Goal: Transaction & Acquisition: Obtain resource

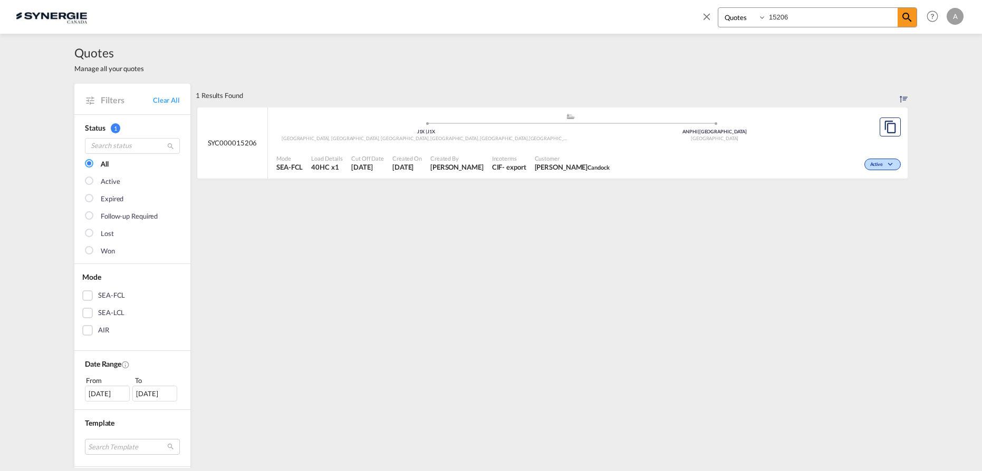
select select "Quotes"
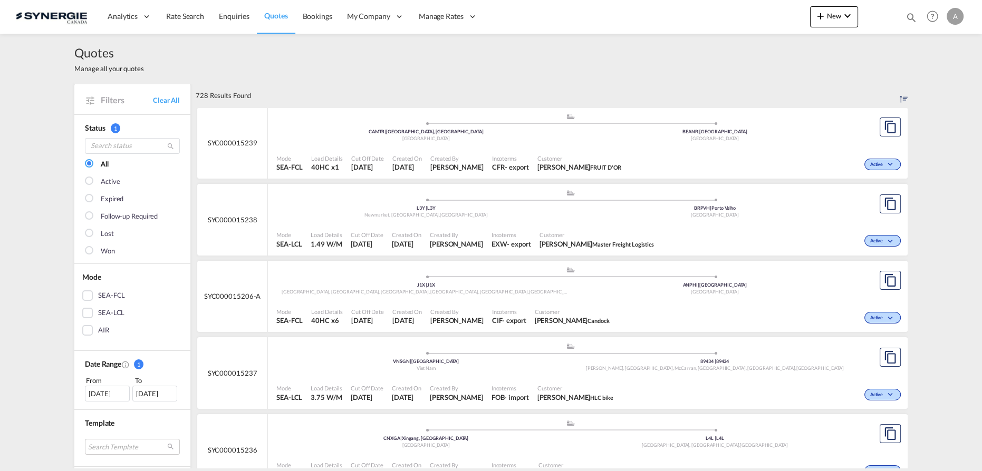
drag, startPoint x: 911, startPoint y: 18, endPoint x: 880, endPoint y: 22, distance: 31.3
click at [911, 18] on md-icon "icon-magnify" at bounding box center [912, 18] width 12 height 12
drag, startPoint x: 731, startPoint y: 20, endPoint x: 734, endPoint y: 26, distance: 6.6
click at [731, 20] on select "Bookings Quotes Enquiries" at bounding box center [743, 17] width 50 height 19
select select "Quotes"
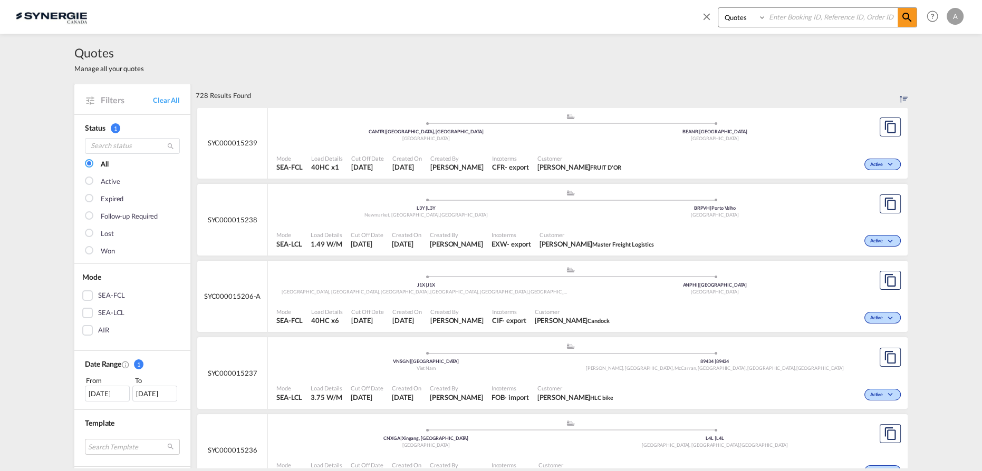
click at [718, 8] on select "Bookings Quotes Enquiries" at bounding box center [743, 17] width 50 height 19
click at [821, 11] on input at bounding box center [831, 17] width 131 height 18
type input "15223"
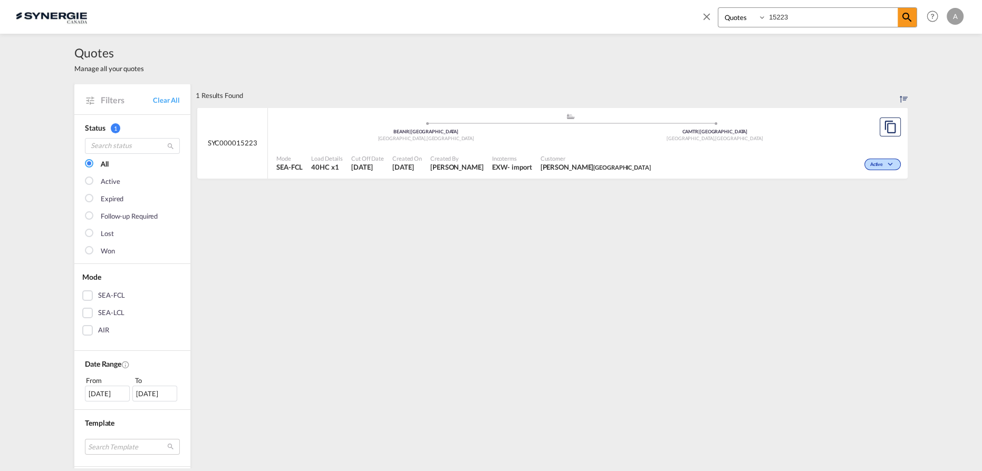
click at [714, 147] on div "Mode SEA-FCL Load Details 40HC x1 Cut Off Date 2 Oct 2025 Created On 2 Oct 2025…" at bounding box center [588, 163] width 640 height 32
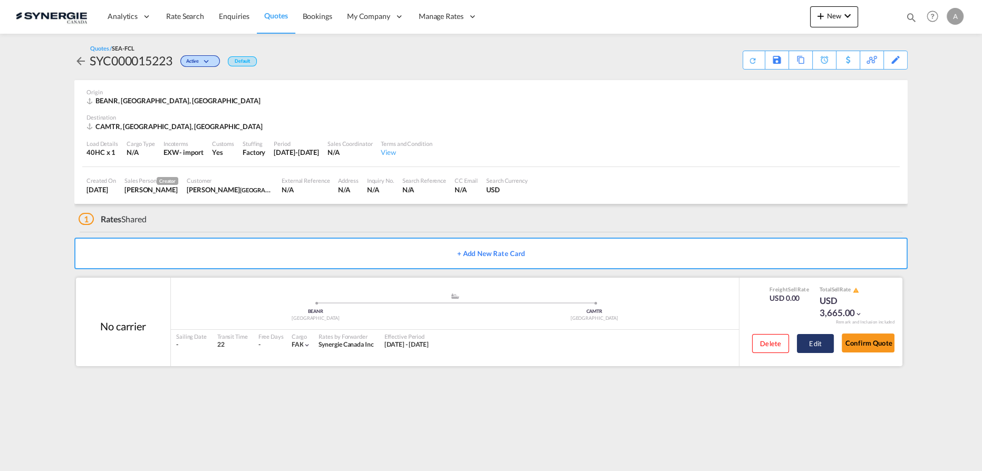
click at [800, 343] on button "Edit" at bounding box center [815, 343] width 37 height 19
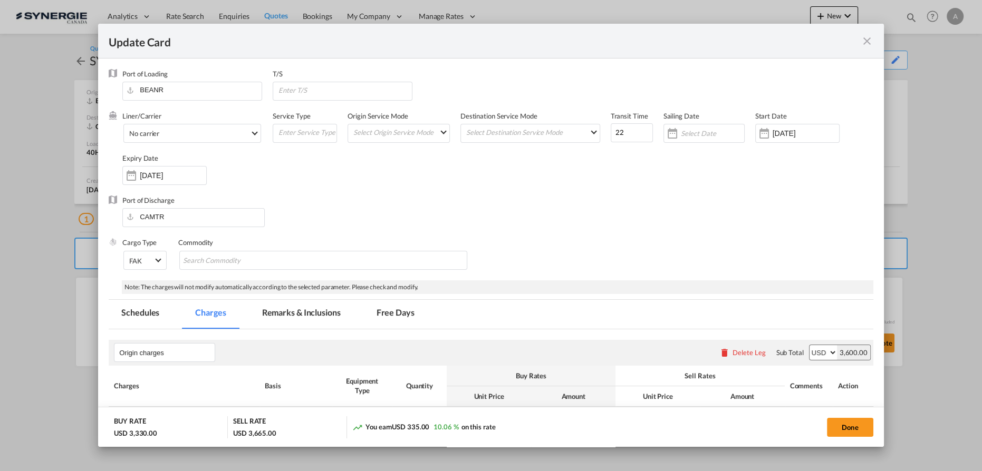
select select "per equipment"
select select "per B/L"
select select "per_hbl"
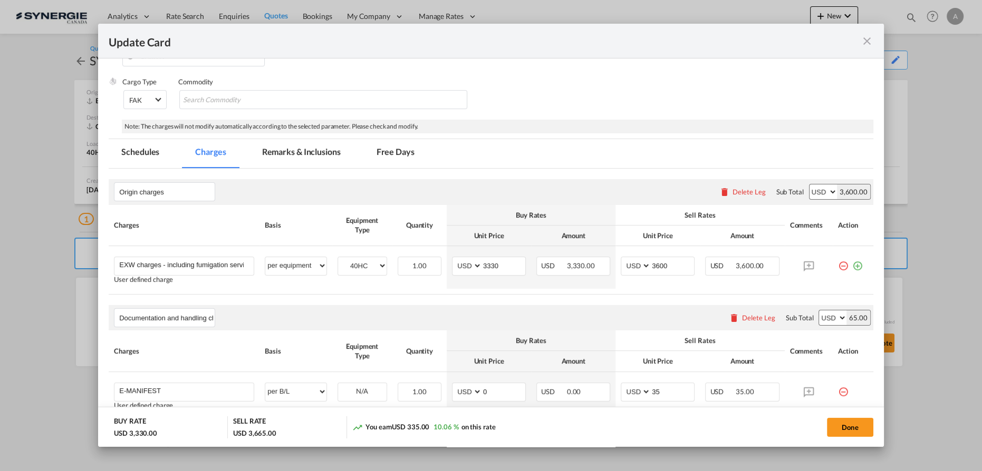
scroll to position [135, 0]
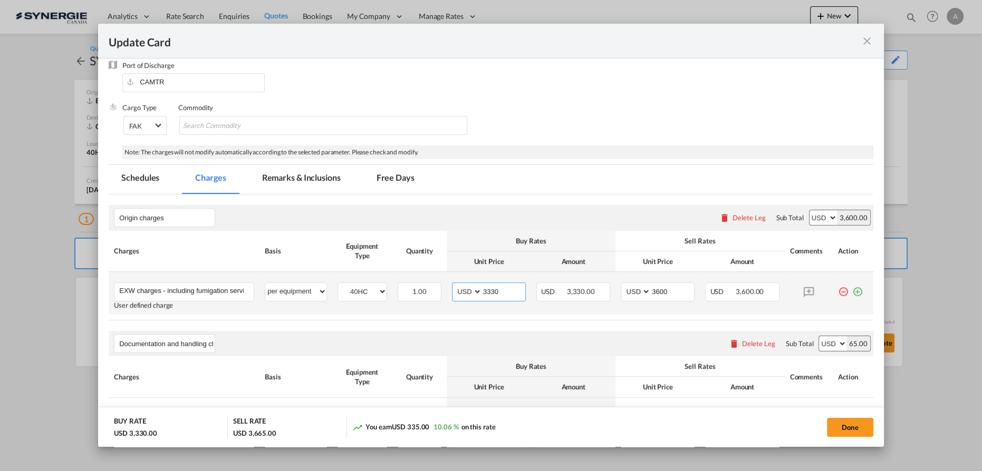
drag, startPoint x: 498, startPoint y: 291, endPoint x: 462, endPoint y: 293, distance: 36.5
click at [462, 293] on md-input-container "AED AFN ALL AMD ANG AOA ARS AUD AWG AZN BAM BBD BDT BGN BHD BIF BMD BND [PERSON…" at bounding box center [489, 292] width 74 height 19
type input "4000"
type input "4250"
click at [287, 185] on md-tab-item "Remarks & Inclusions" at bounding box center [301, 179] width 104 height 29
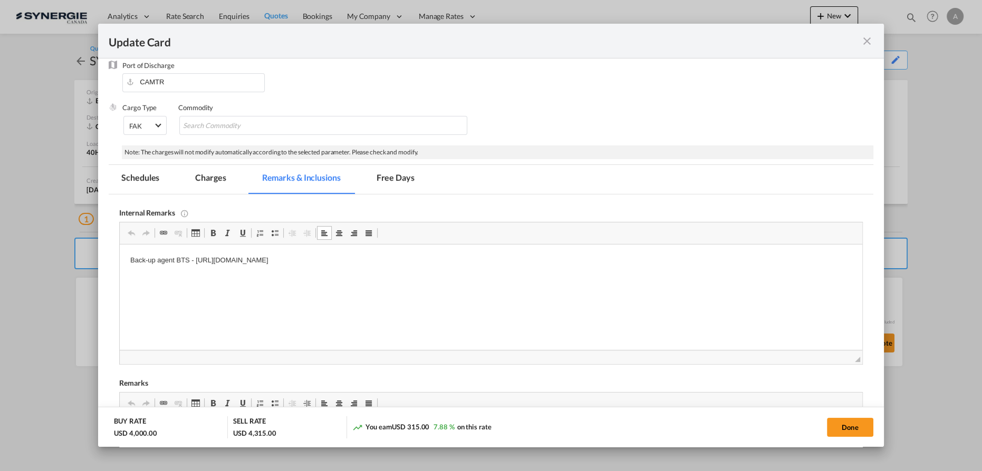
drag, startPoint x: 493, startPoint y: 262, endPoint x: 196, endPoint y: 263, distance: 296.4
click at [196, 263] on p "Back-up agent BTS - [URL][DOMAIN_NAME]" at bounding box center [490, 260] width 721 height 11
click at [848, 422] on button "Done" at bounding box center [850, 427] width 46 height 19
type input "[DATE]"
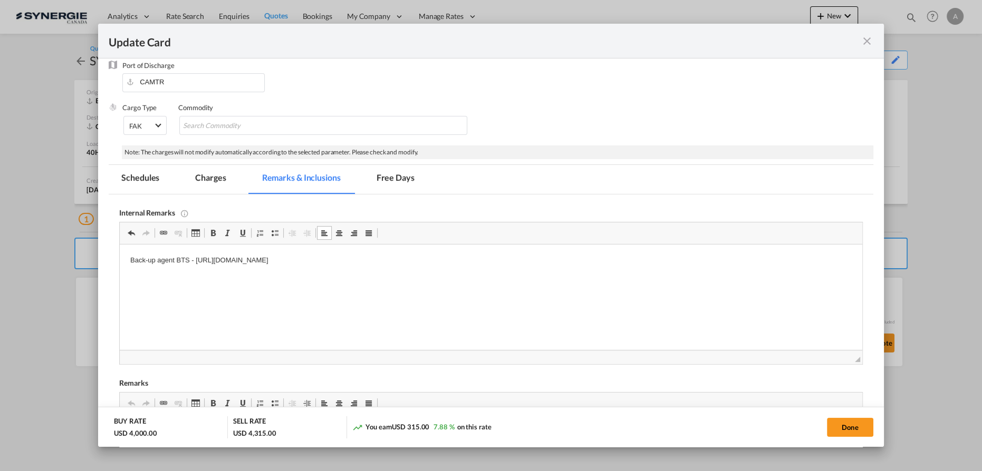
scroll to position [128, 0]
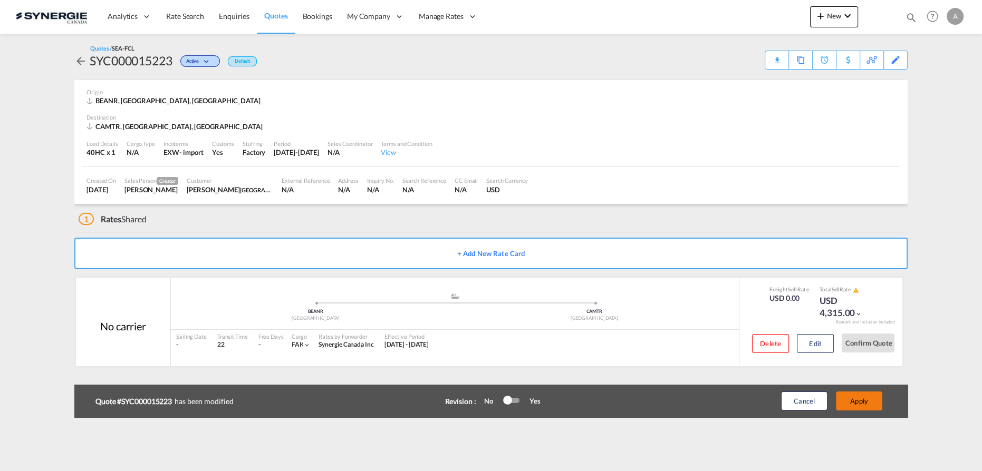
click at [854, 401] on button "Apply" at bounding box center [859, 401] width 46 height 19
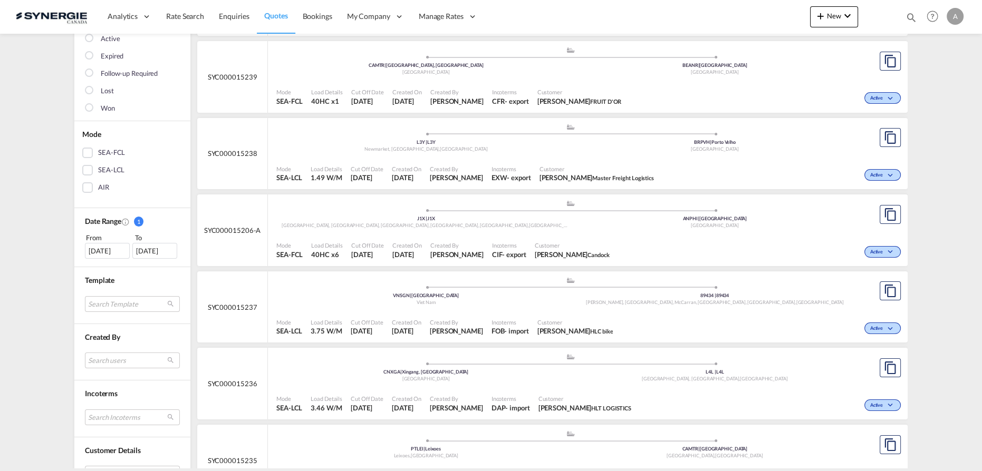
scroll to position [239, 0]
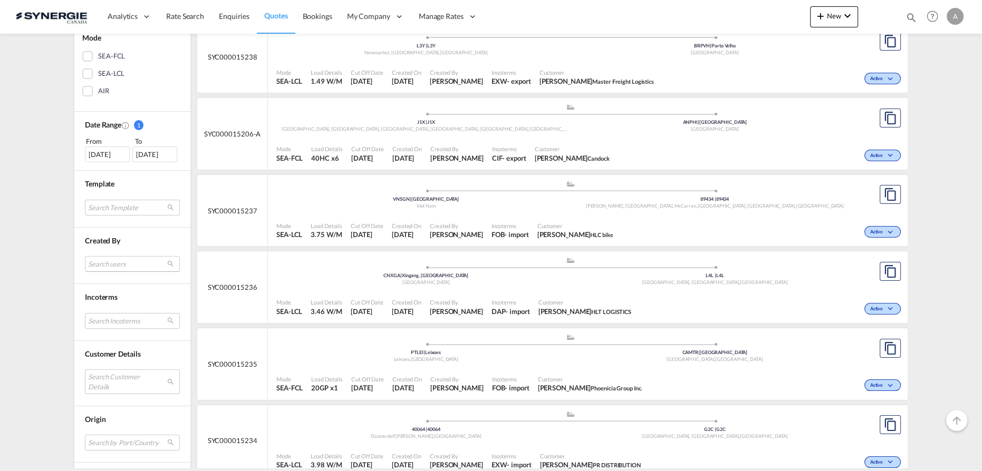
click at [103, 260] on md-select "Search users sugan T sugantha.rajan@freightfy.com raquel Jimenez raquel.jimenez…" at bounding box center [132, 264] width 95 height 16
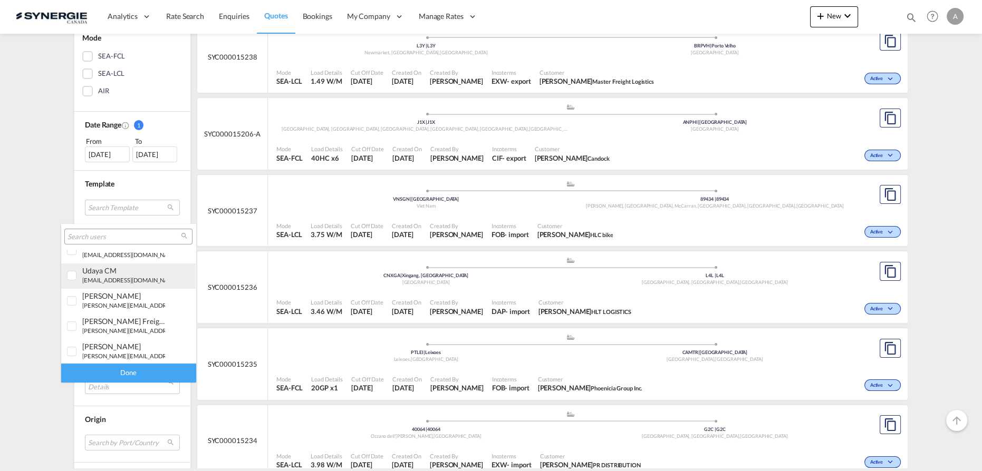
scroll to position [95, 0]
click at [29, 242] on md-backdrop at bounding box center [491, 235] width 982 height 471
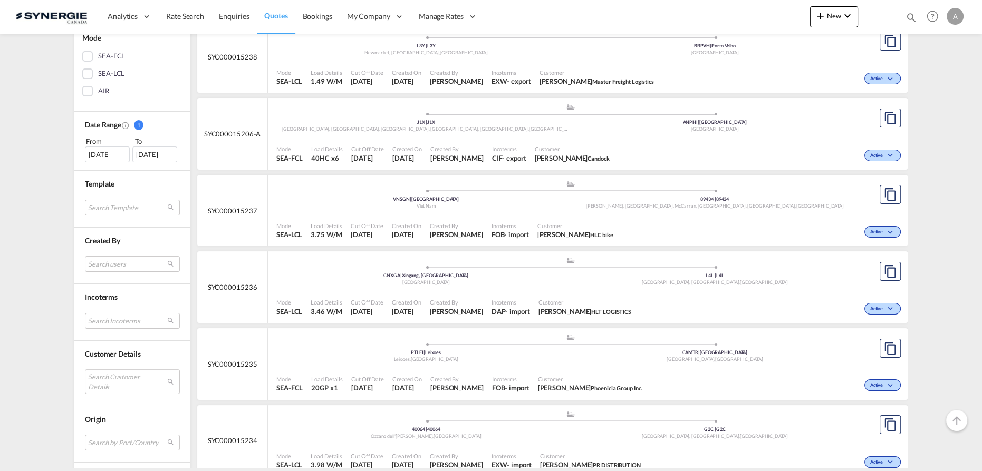
drag, startPoint x: 104, startPoint y: 382, endPoint x: 109, endPoint y: 374, distance: 9.5
click at [104, 382] on md-select "Search Customer Details user name user bryan YANG bryan.yang@hlt-tw.com | hlt l…" at bounding box center [132, 382] width 95 height 24
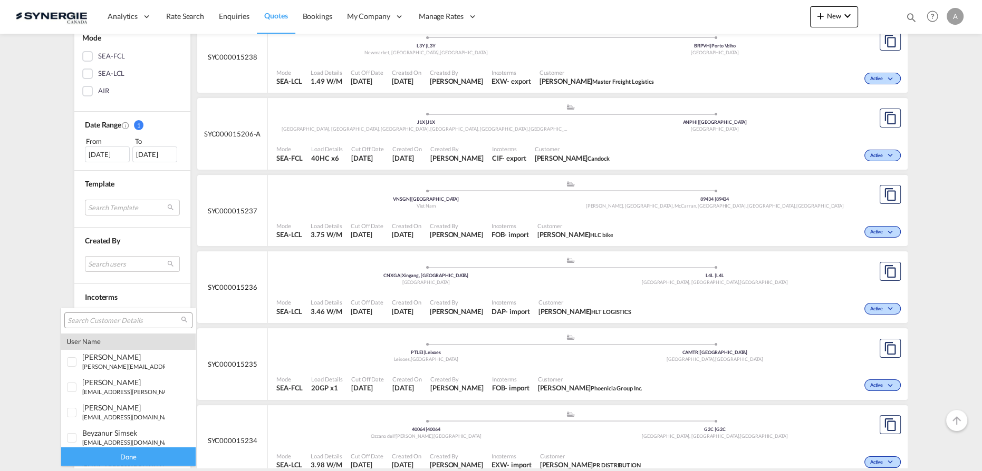
click at [105, 322] on input "search" at bounding box center [124, 320] width 113 height 9
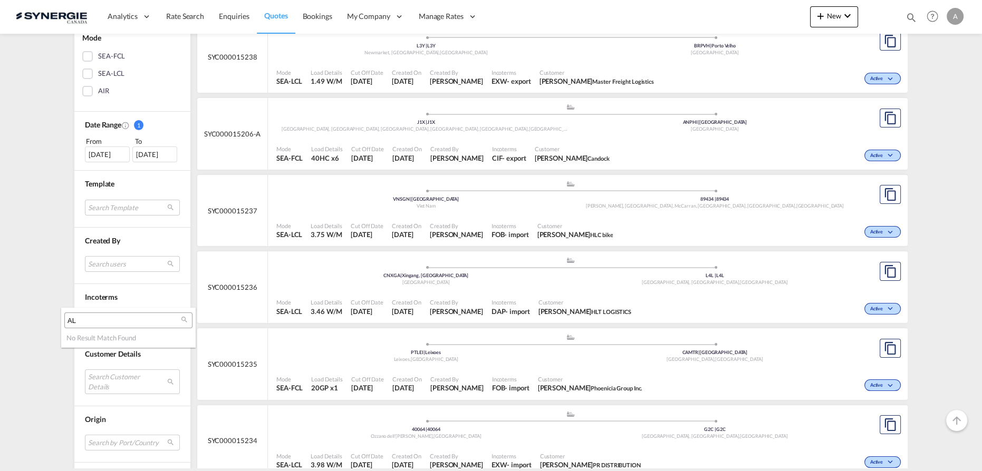
type input "A"
click at [49, 266] on md-backdrop at bounding box center [491, 235] width 982 height 471
click at [91, 263] on md-select "Search users" at bounding box center [132, 264] width 95 height 16
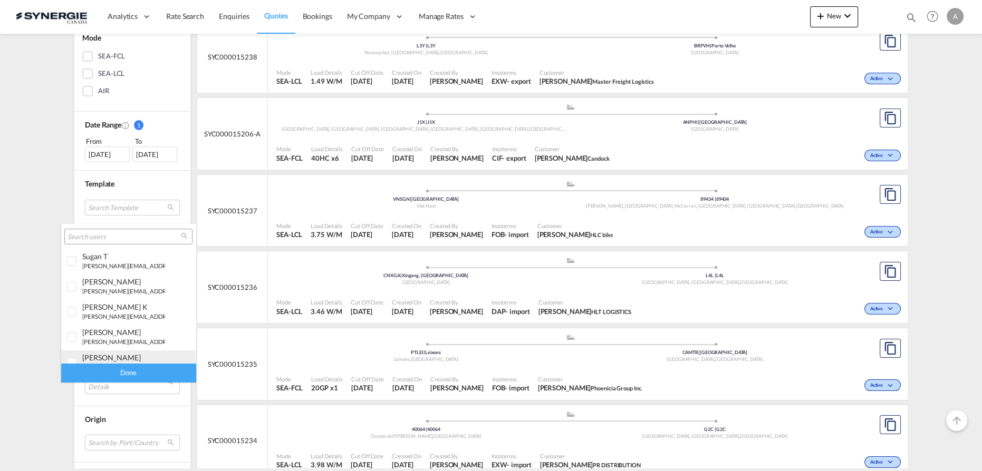
click at [98, 358] on div "adriana Groposila" at bounding box center [123, 357] width 83 height 9
click at [123, 374] on div "Done" at bounding box center [128, 373] width 134 height 18
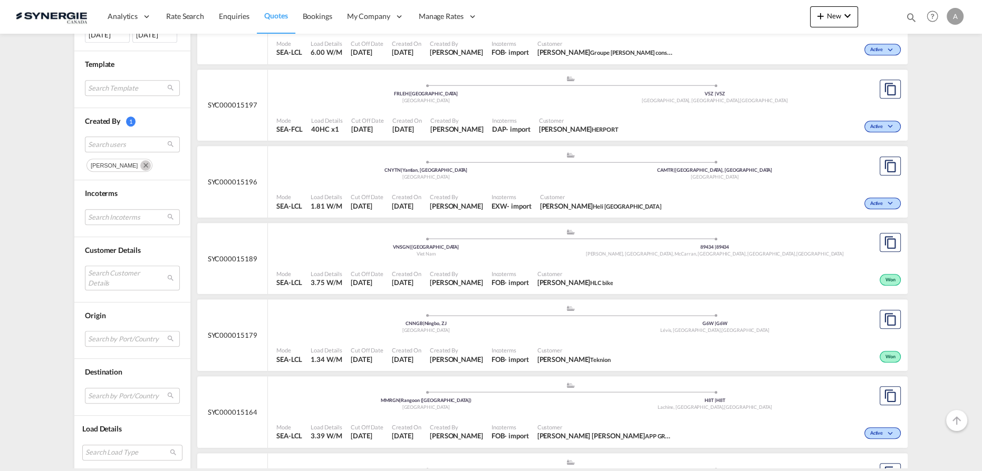
scroll to position [1150, 0]
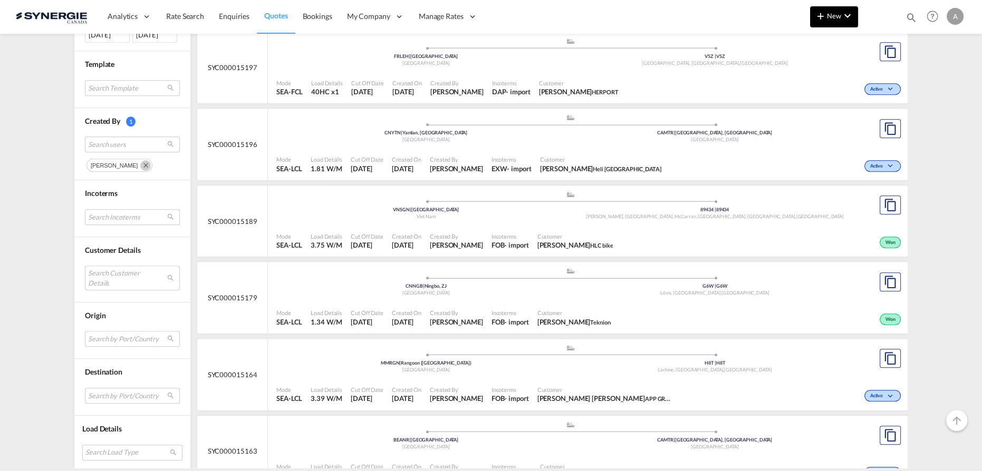
click at [835, 17] on span "New" at bounding box center [834, 16] width 40 height 8
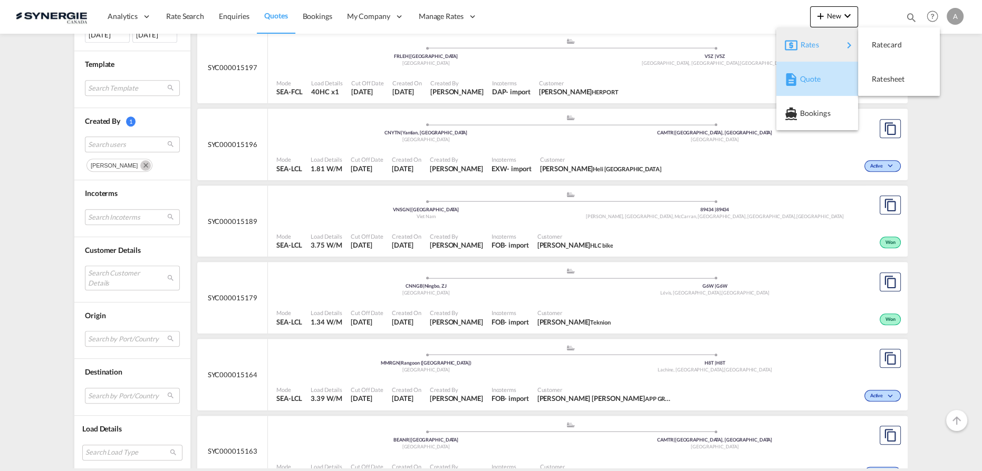
click at [805, 78] on span "Quote" at bounding box center [806, 79] width 12 height 21
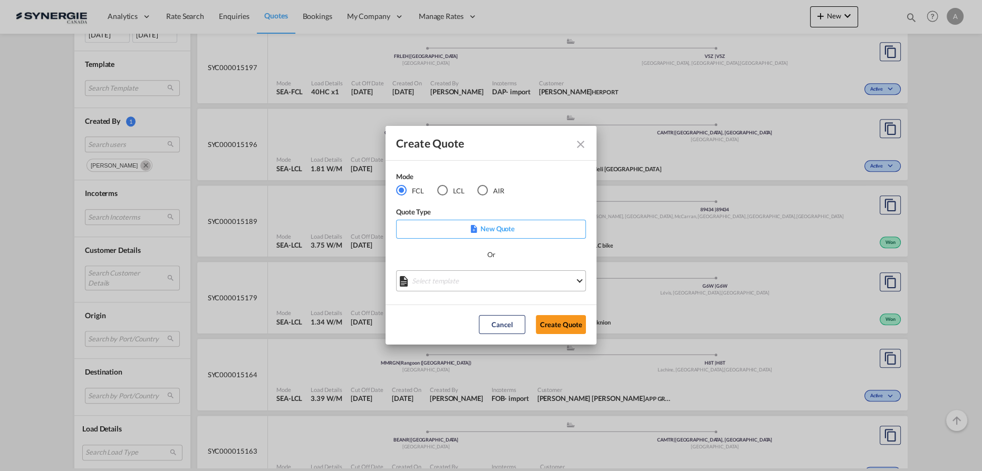
click at [478, 291] on md-select "Select template *NEW* FCL FREEHAND / DAP Pablo Gomez Saldarriaga | 10 Jul 2025 …" at bounding box center [491, 281] width 190 height 21
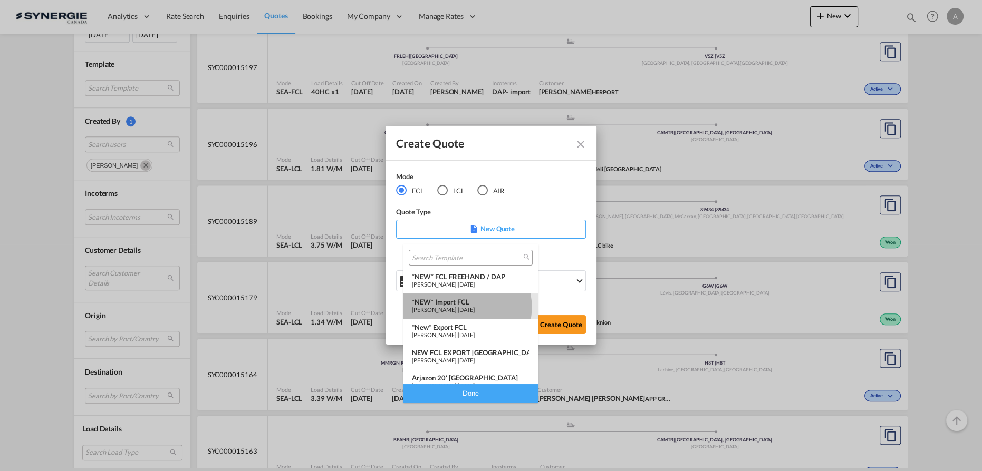
drag, startPoint x: 460, startPoint y: 307, endPoint x: 494, endPoint y: 337, distance: 45.2
click at [456, 309] on span "Pablo Gomez Saldarriaga" at bounding box center [434, 309] width 44 height 7
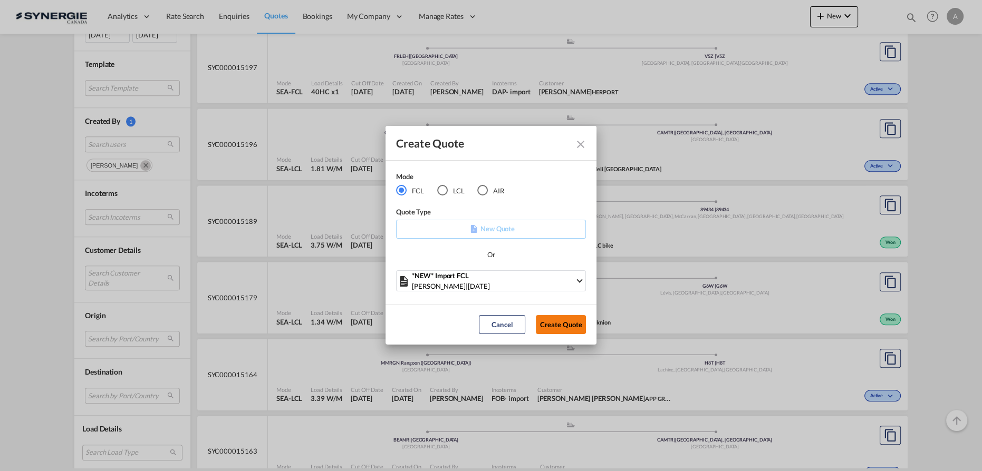
click at [547, 326] on button "Create Quote" at bounding box center [561, 324] width 50 height 19
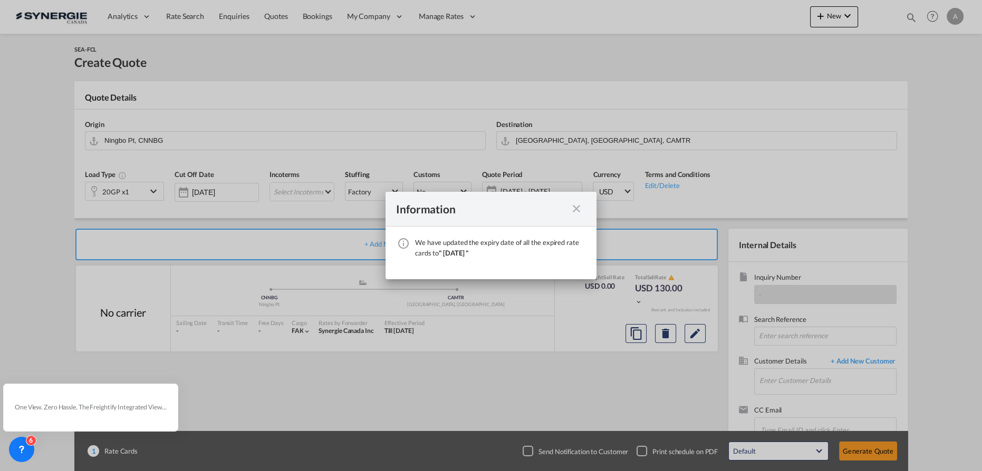
click at [575, 209] on md-icon "icon-close fg-AAA8AD cursor" at bounding box center [576, 209] width 13 height 13
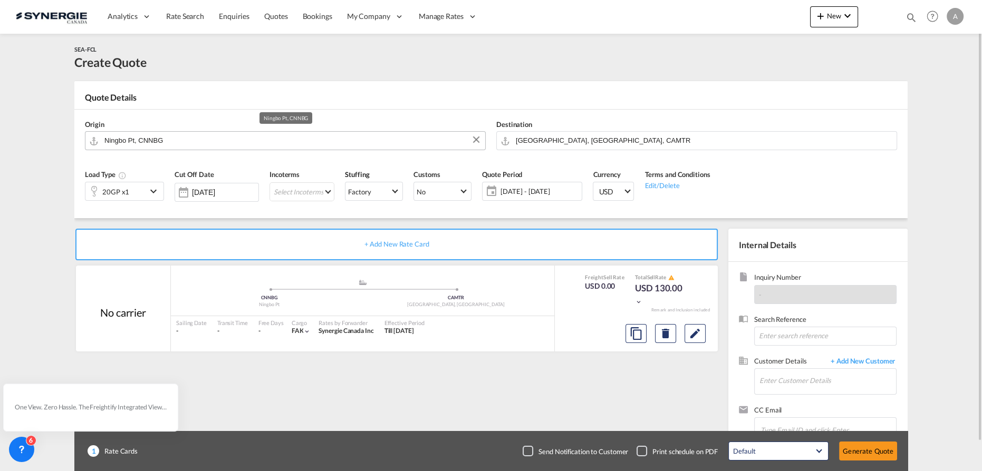
click at [221, 140] on input "Ningbo Pt, CNNBG" at bounding box center [292, 140] width 376 height 18
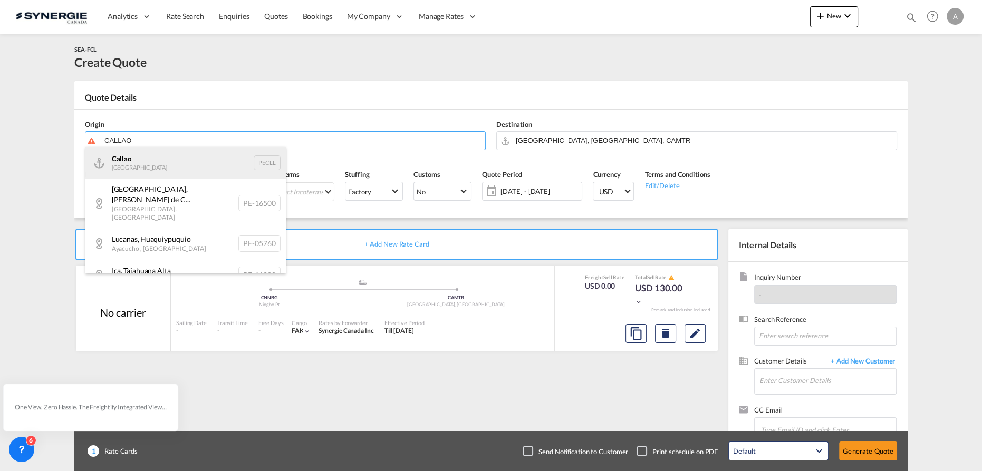
click at [145, 168] on div "Callao Peru PECLL" at bounding box center [185, 163] width 200 height 32
type input "Callao, PECLL"
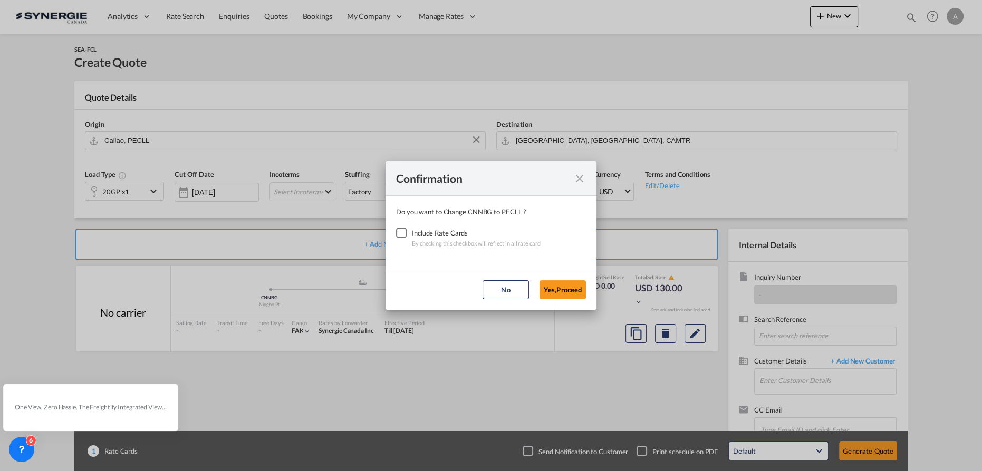
drag, startPoint x: 403, startPoint y: 233, endPoint x: 505, endPoint y: 275, distance: 110.9
click at [403, 233] on div "Checkbox No Ink" at bounding box center [401, 233] width 11 height 11
drag, startPoint x: 548, startPoint y: 287, endPoint x: 546, endPoint y: 272, distance: 16.0
click at [548, 288] on button "Yes,Proceed" at bounding box center [563, 290] width 46 height 19
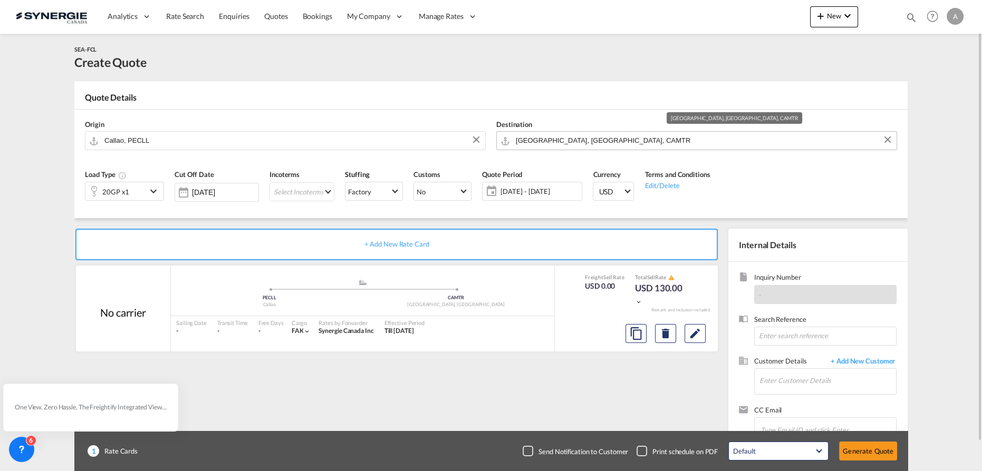
click at [600, 134] on input "Montreal, QC, CAMTR" at bounding box center [704, 140] width 376 height 18
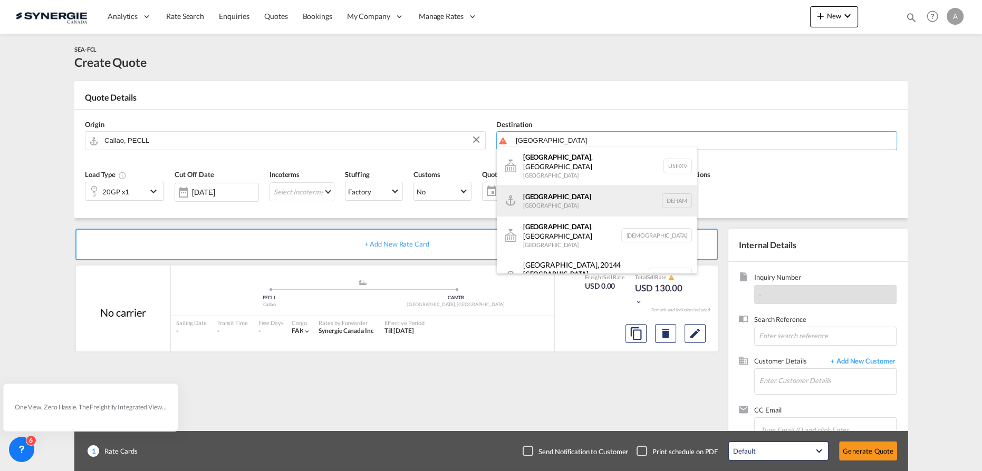
click at [575, 198] on div "Hamburg Germany DEHAM" at bounding box center [597, 201] width 200 height 32
type input "Hamburg, DEHAM"
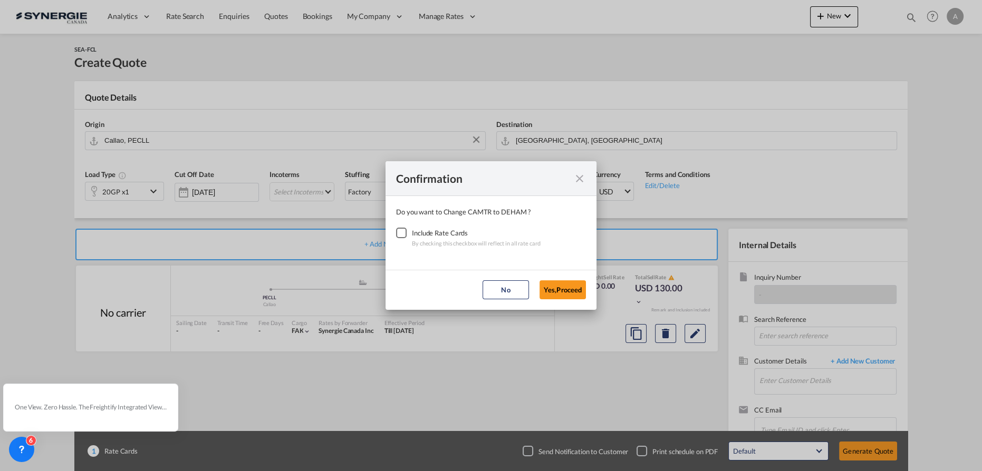
click at [401, 233] on div "Checkbox No Ink" at bounding box center [401, 233] width 11 height 11
click at [566, 292] on button "Yes,Proceed" at bounding box center [563, 290] width 46 height 19
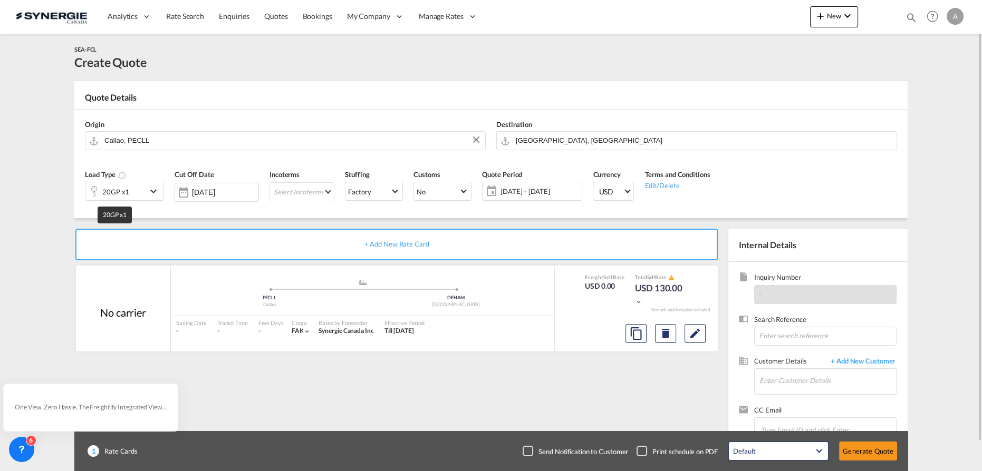
click at [118, 196] on div "20GP x1" at bounding box center [115, 192] width 27 height 15
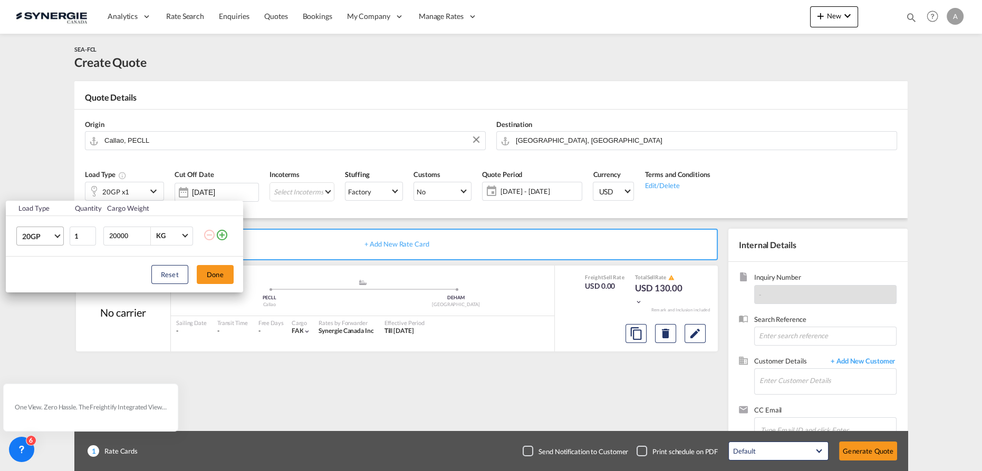
click at [61, 237] on md-select-value "20GP" at bounding box center [42, 236] width 42 height 18
click at [36, 288] on div "40HC" at bounding box center [32, 287] width 20 height 11
click at [220, 236] on md-icon "icon-plus-circle-outline" at bounding box center [222, 235] width 13 height 13
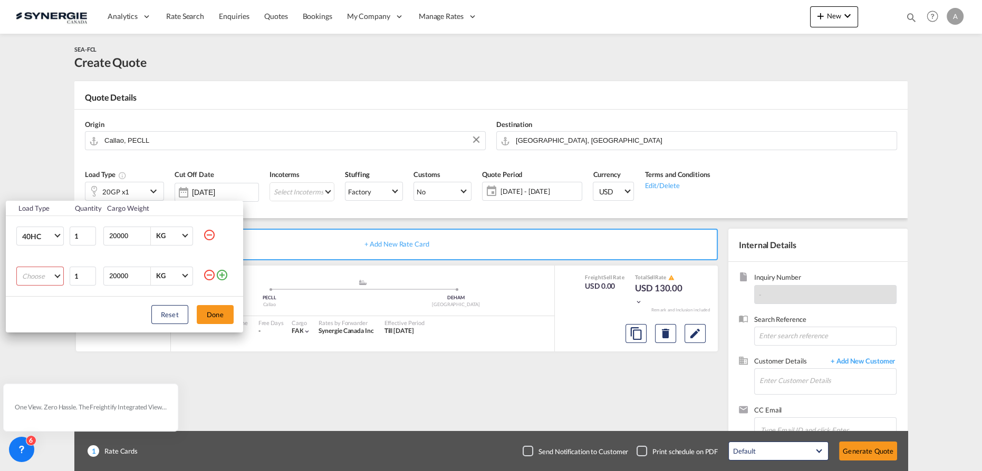
click at [33, 274] on md-select "Choose 20GP 40GP 40HC 45HC 20RE 40RE 40HR 20OT 40OT 20FR 40FR 40NR 20NR 45S 20T…" at bounding box center [39, 276] width 47 height 19
click at [42, 355] on md-option "40RE" at bounding box center [49, 355] width 72 height 25
click at [220, 312] on button "Done" at bounding box center [215, 314] width 37 height 19
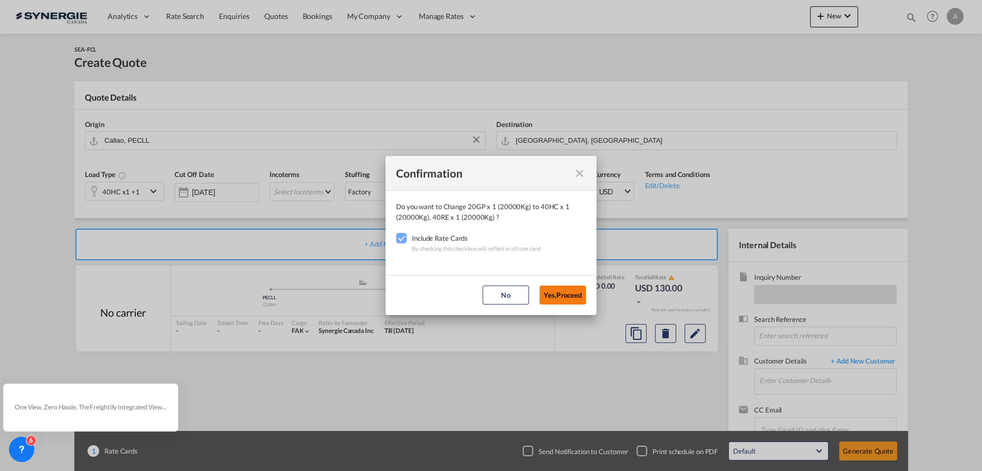
drag, startPoint x: 570, startPoint y: 288, endPoint x: 580, endPoint y: 289, distance: 10.0
click at [570, 289] on button "Yes,Proceed" at bounding box center [563, 295] width 46 height 19
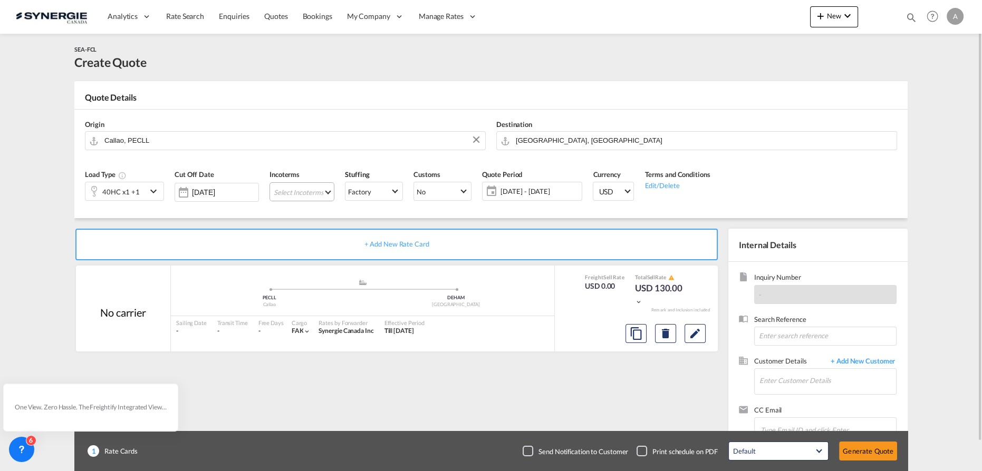
click at [295, 191] on md-select "Select Incoterms CPT - export Carrier Paid to FAS - export Free Alongside Ship …" at bounding box center [302, 191] width 65 height 19
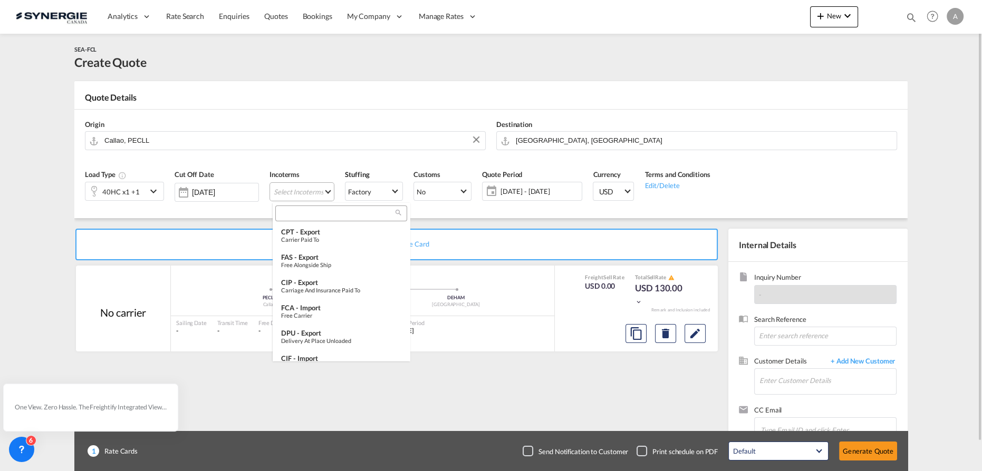
click at [311, 216] on input "search" at bounding box center [336, 213] width 117 height 9
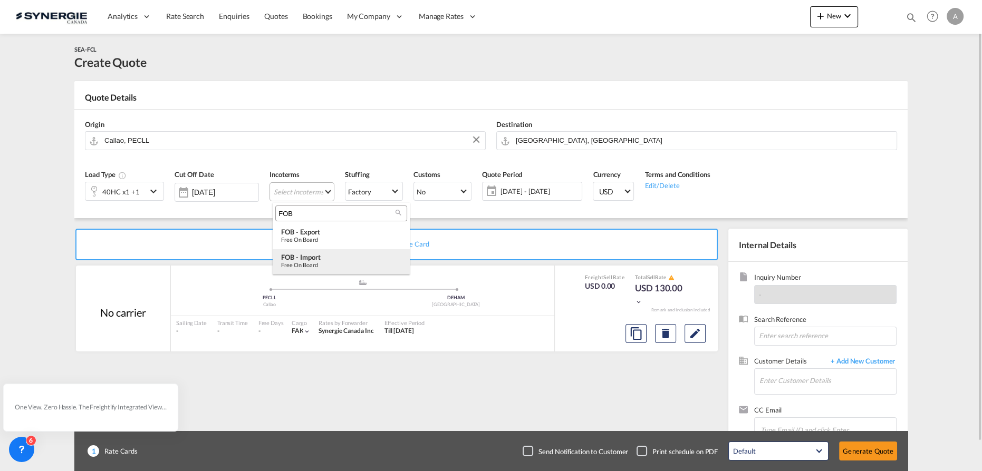
type input "FOB"
click at [316, 265] on div "Free on Board" at bounding box center [341, 265] width 120 height 7
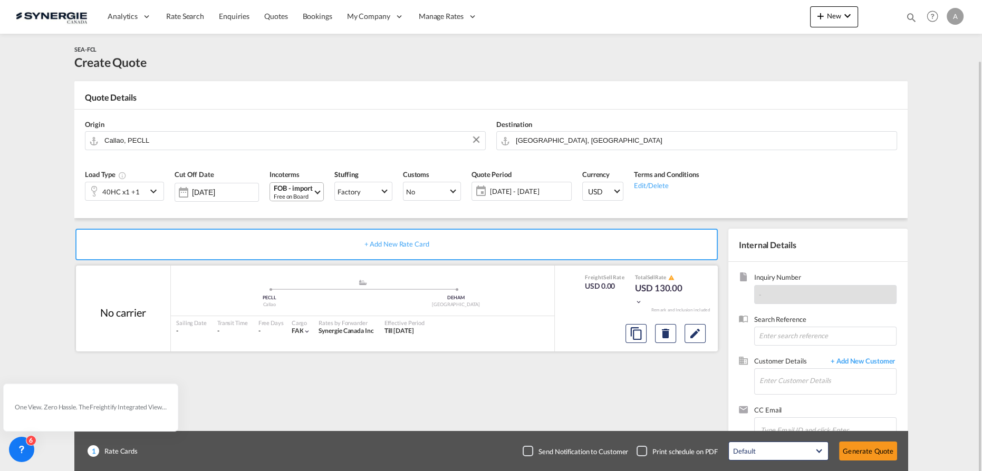
scroll to position [31, 0]
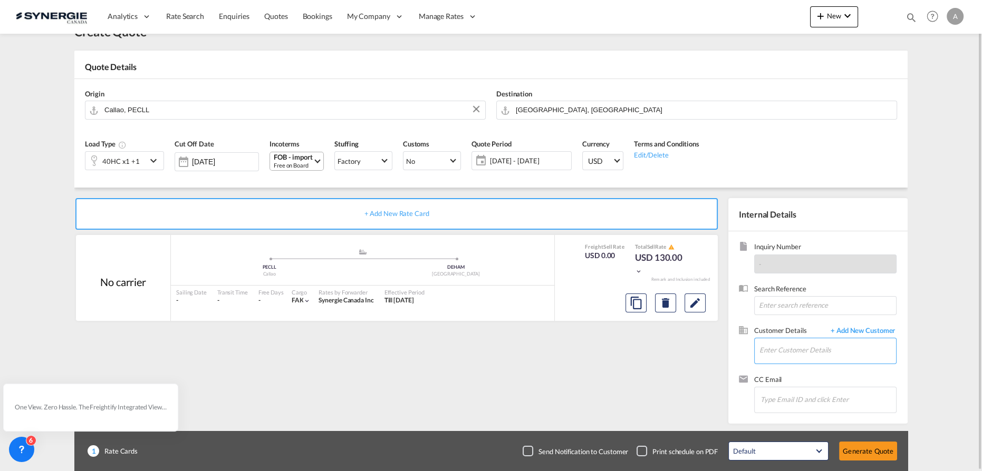
click at [795, 357] on input "Enter Customer Details" at bounding box center [827, 351] width 137 height 24
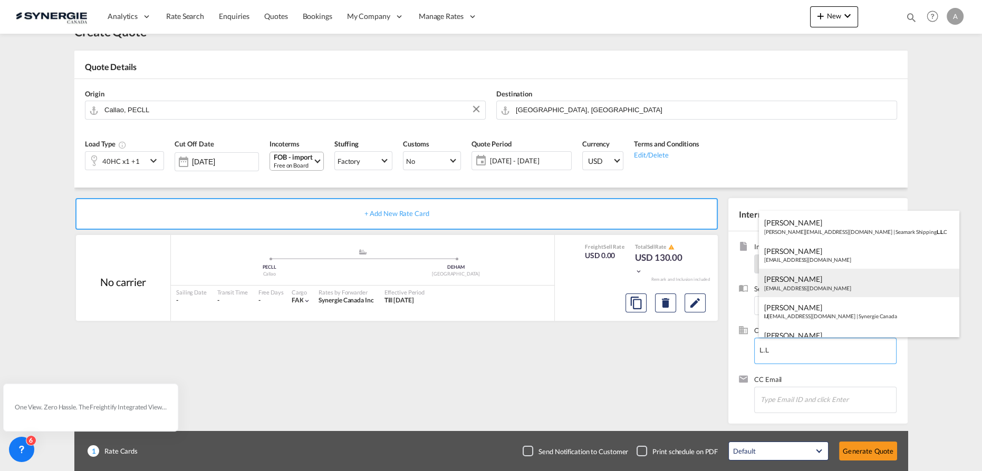
scroll to position [47, 0]
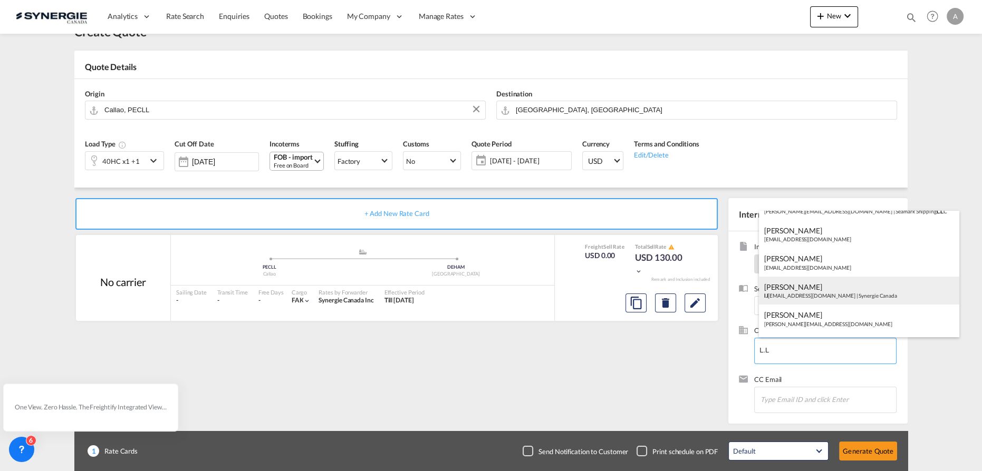
click at [796, 291] on div "Luc Lefebvre l.l efebvre@gosynergie.com | Synergie Canada" at bounding box center [859, 291] width 200 height 28
type input "Synergie Canada, Luc Lefebvre, l.lefebvre@gosynergie.com"
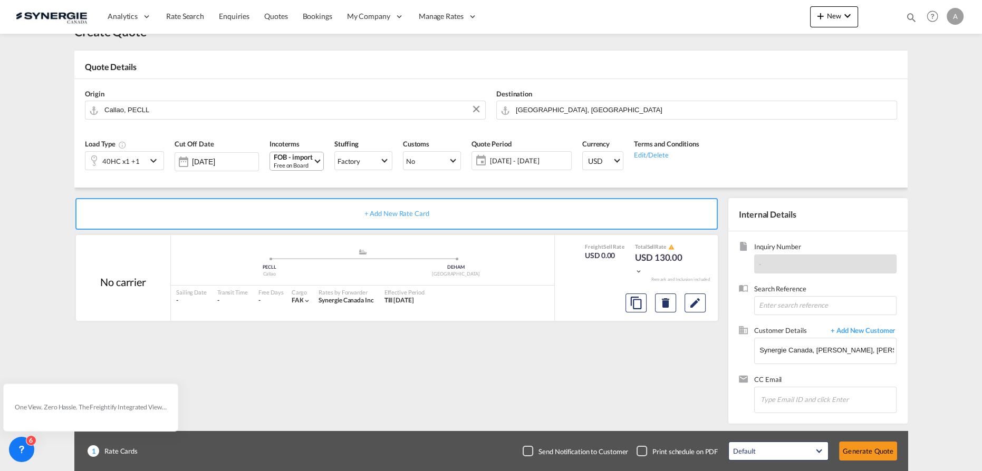
click at [536, 161] on span "03 Oct - 02 Nov 2025" at bounding box center [529, 160] width 79 height 9
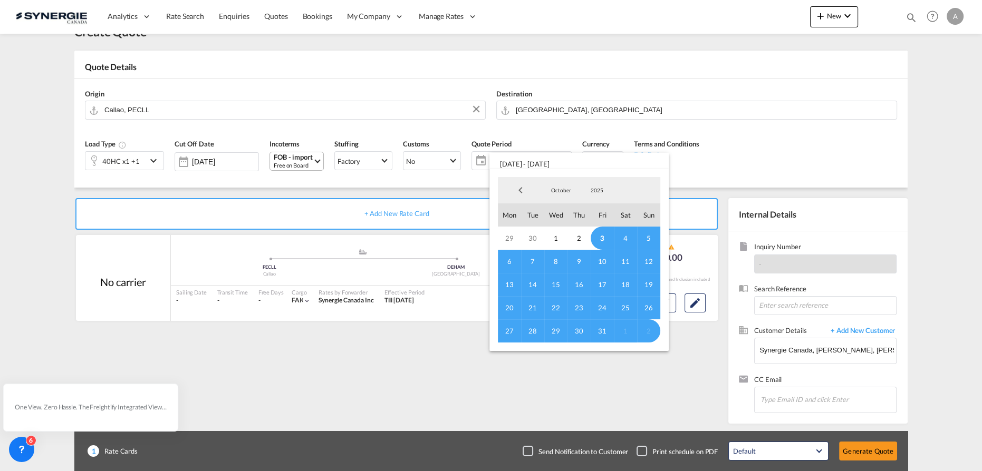
click at [604, 238] on span "3" at bounding box center [602, 238] width 23 height 23
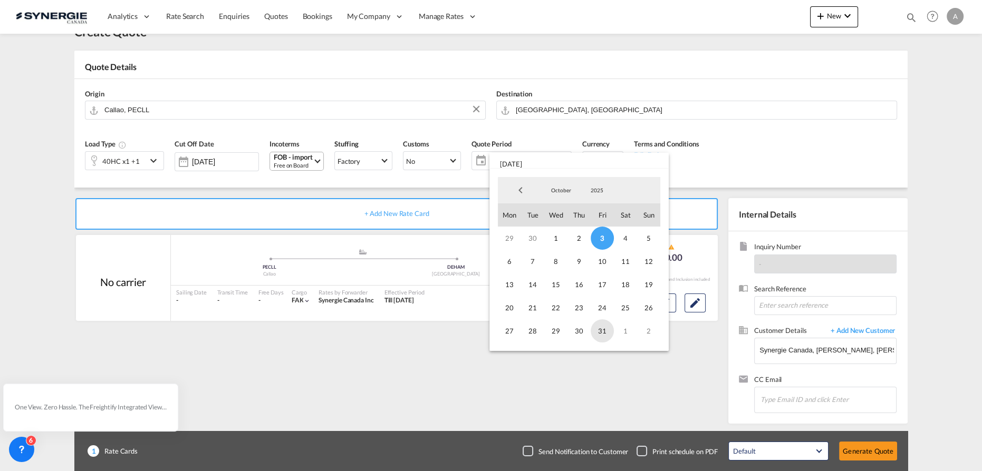
click at [606, 328] on span "31" at bounding box center [602, 331] width 23 height 23
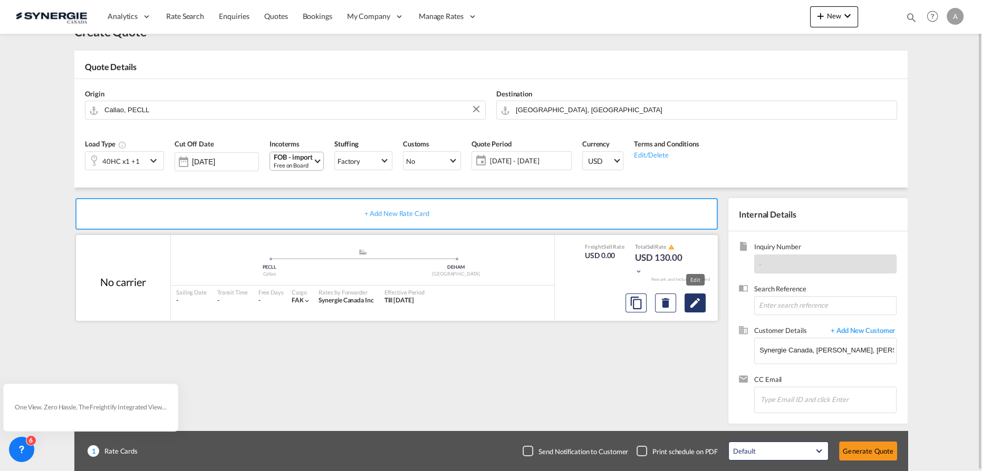
click at [700, 304] on md-icon "Edit" at bounding box center [695, 303] width 13 height 13
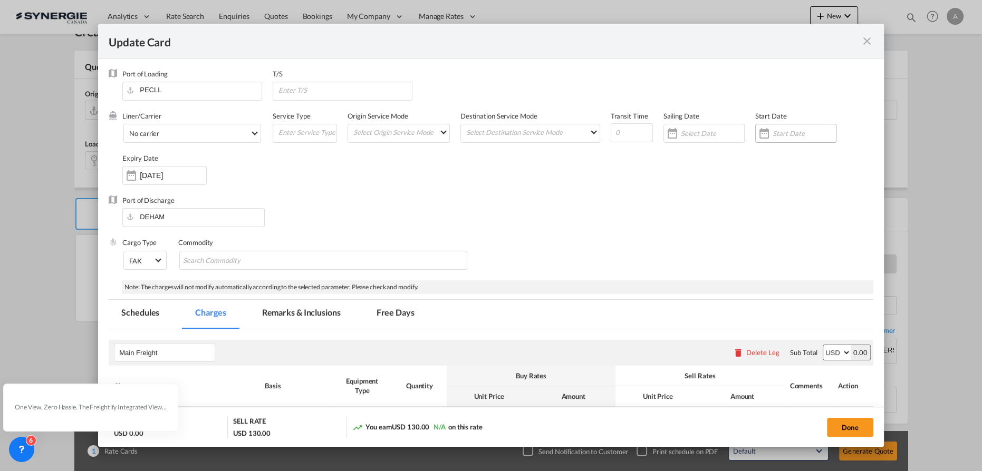
click at [782, 132] on input "Update CardPort of ..." at bounding box center [804, 133] width 63 height 8
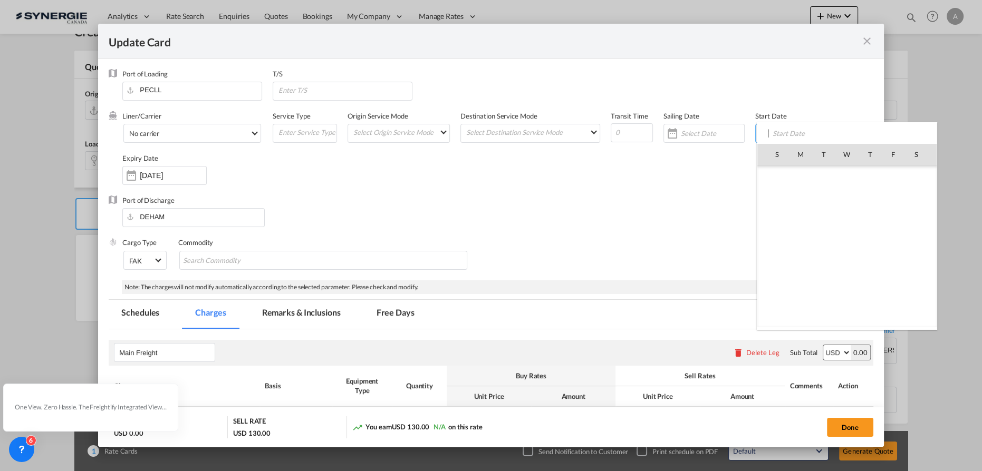
scroll to position [244441, 0]
click at [889, 176] on span "3" at bounding box center [893, 177] width 22 height 22
type input "03 Oct 2025"
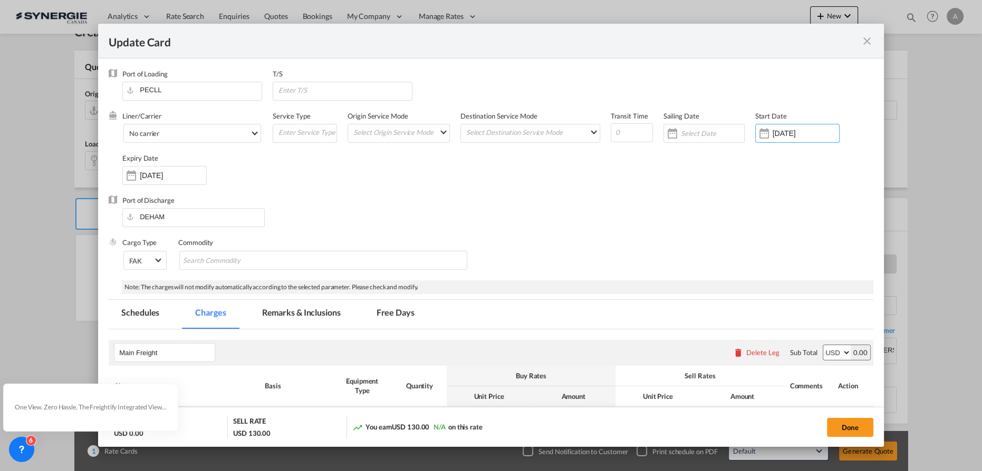
click at [170, 173] on input "02 Nov 2025" at bounding box center [173, 175] width 66 height 8
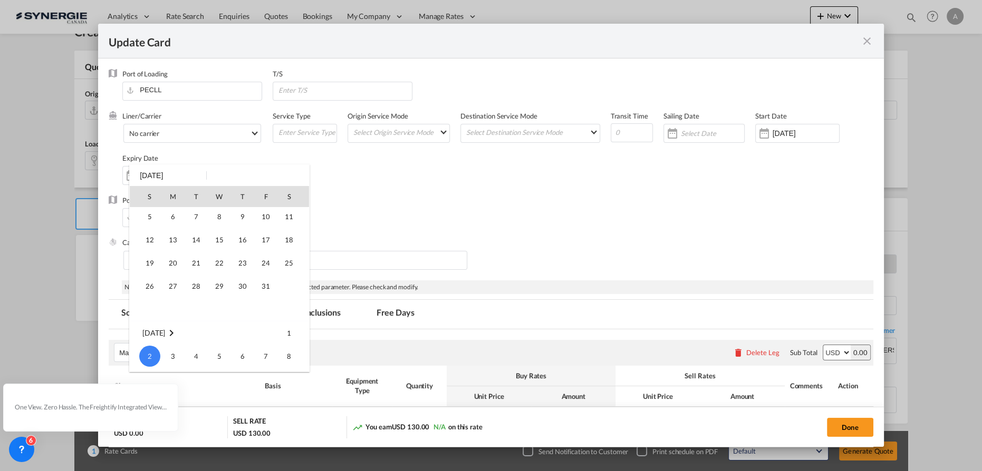
scroll to position [47, 0]
click at [265, 262] on span "31" at bounding box center [265, 264] width 21 height 21
type input "[DATE]"
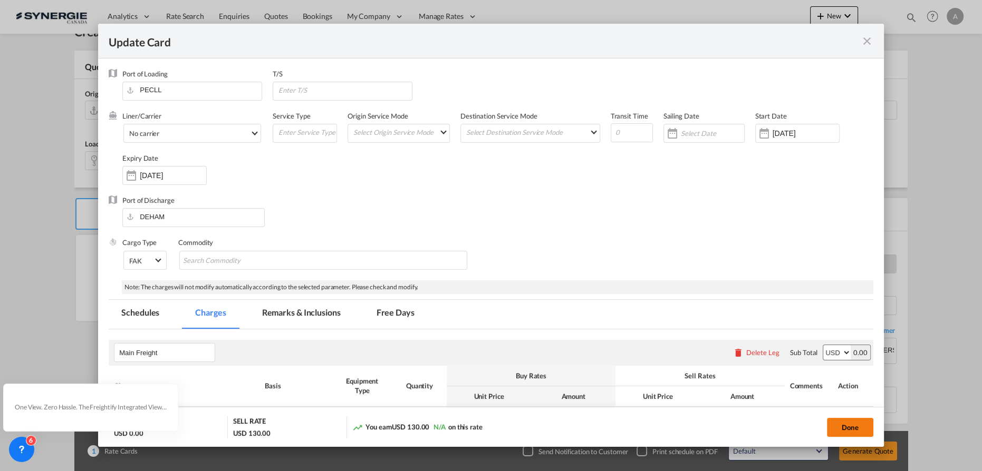
click at [848, 428] on button "Done" at bounding box center [850, 427] width 46 height 19
type input "[DATE]"
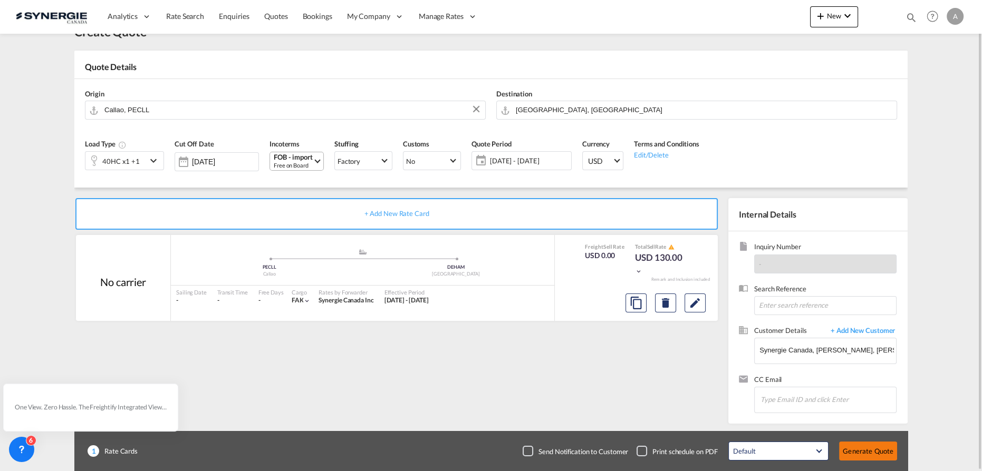
click at [852, 450] on button "Generate Quote" at bounding box center [868, 451] width 58 height 19
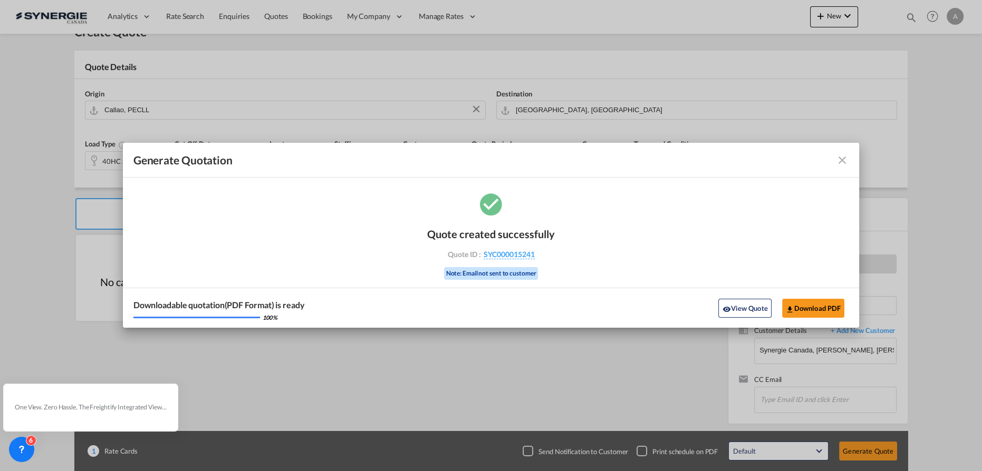
click at [752, 302] on button "View Quote" at bounding box center [744, 308] width 53 height 19
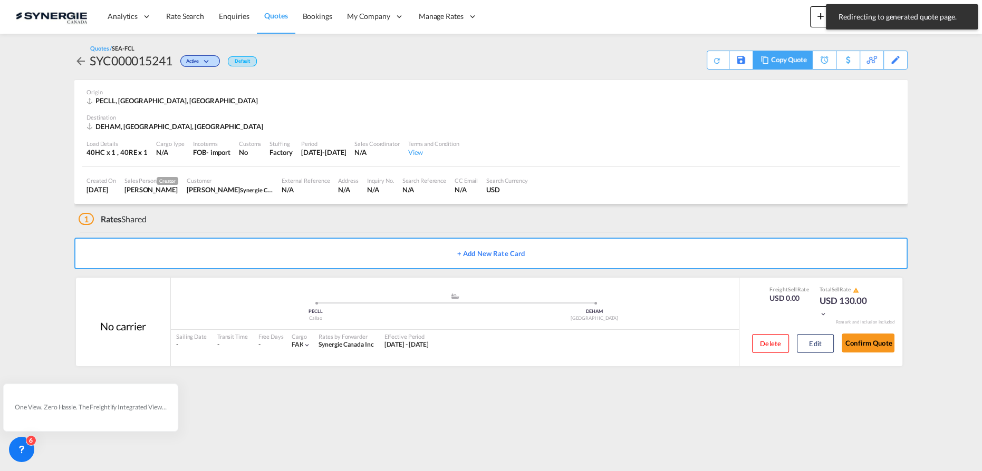
click at [796, 62] on div "Copy Quote" at bounding box center [789, 60] width 36 height 18
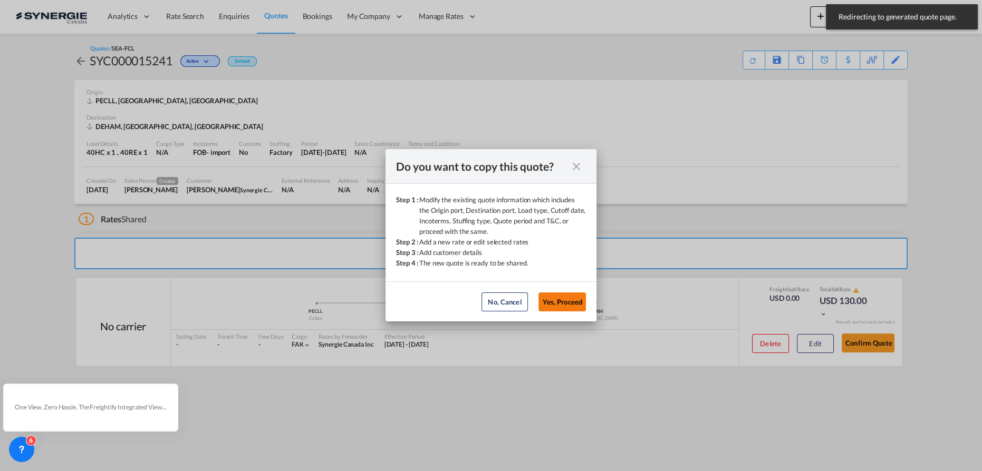
click at [570, 304] on button "Yes, Proceed" at bounding box center [561, 302] width 47 height 19
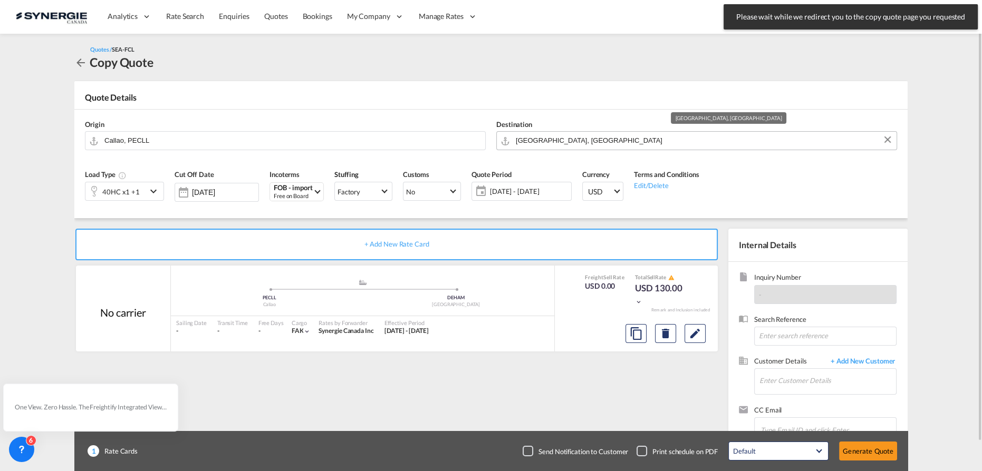
click at [593, 139] on input "Hamburg, DEHAM" at bounding box center [704, 140] width 376 height 18
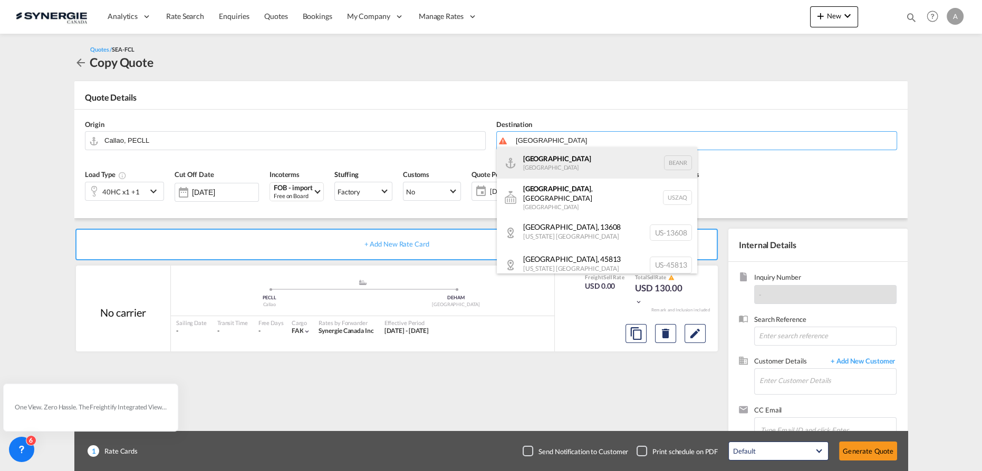
click at [547, 162] on div "Antwerp Belgium BEANR" at bounding box center [597, 163] width 200 height 32
type input "Antwerp, BEANR"
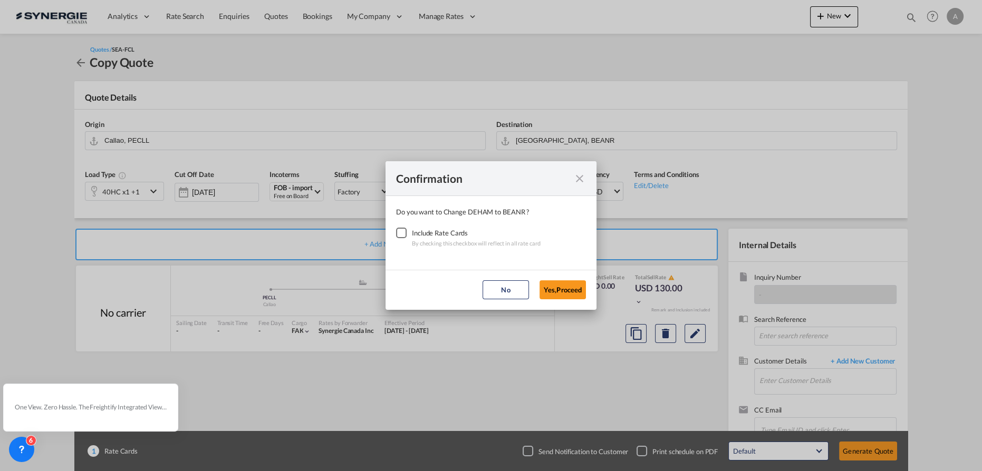
click at [400, 233] on div "Checkbox No Ink" at bounding box center [401, 233] width 11 height 11
click at [563, 288] on button "Yes,Proceed" at bounding box center [563, 290] width 46 height 19
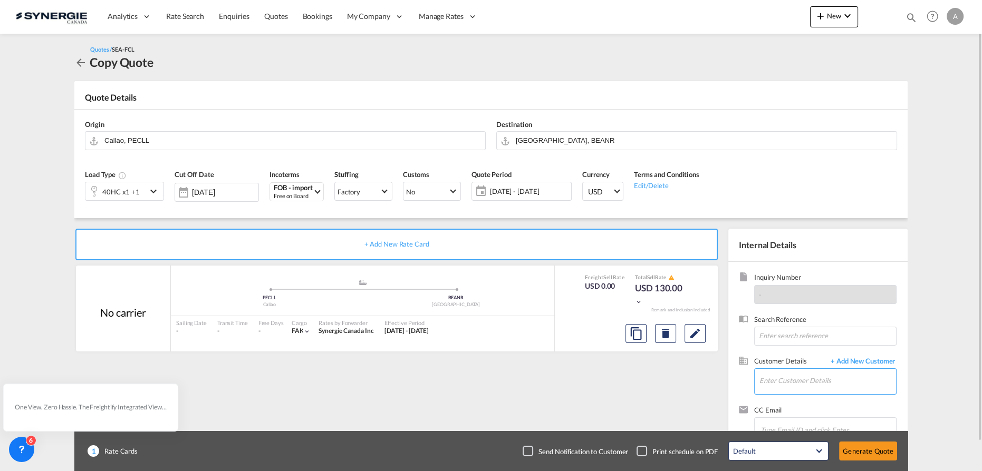
click at [792, 382] on input "Enter Customer Details" at bounding box center [827, 381] width 137 height 24
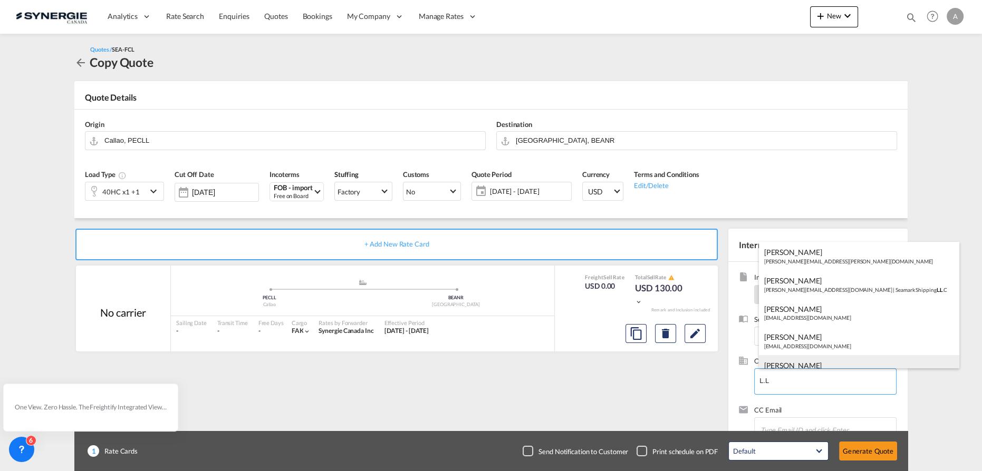
click at [801, 361] on div "Luc Lefebvre l.l efebvre@gosynergie.com | Synergie Canada" at bounding box center [859, 369] width 200 height 28
type input "Synergie Canada, Luc Lefebvre, l.lefebvre@gosynergie.com"
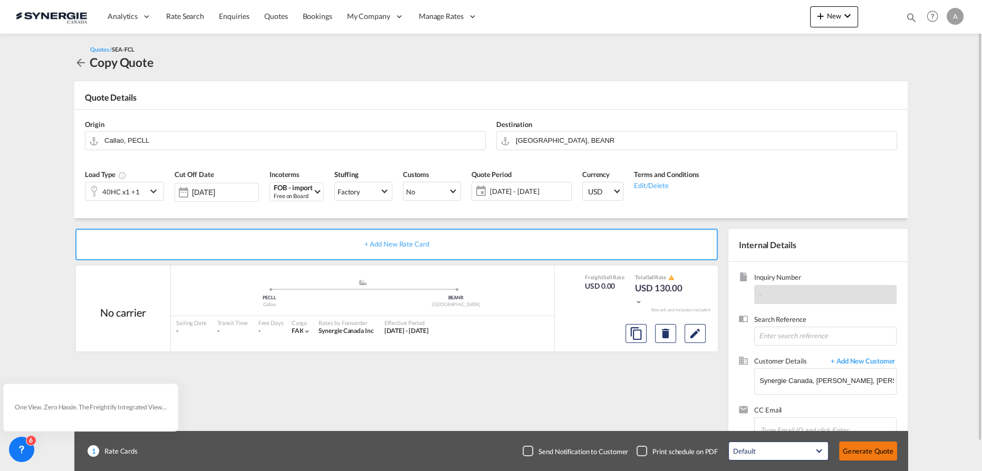
click at [859, 447] on button "Generate Quote" at bounding box center [868, 451] width 58 height 19
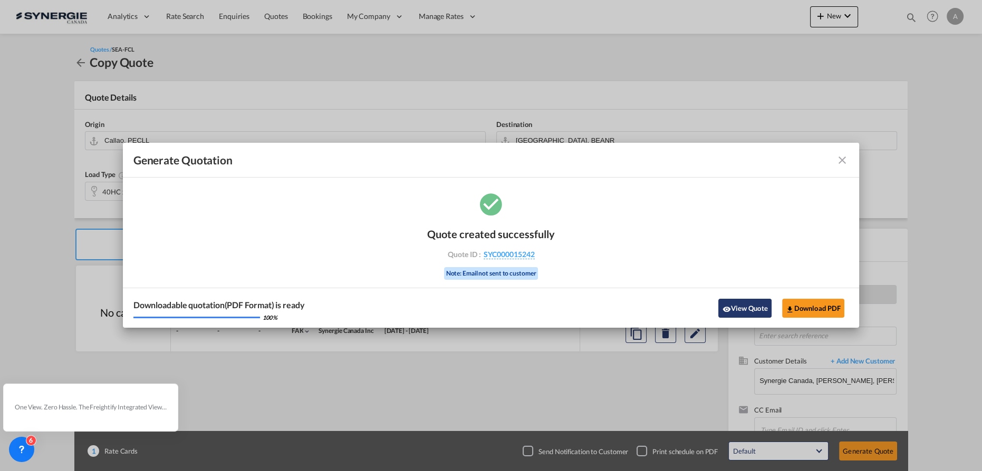
click at [762, 303] on button "View Quote" at bounding box center [744, 308] width 53 height 19
